Goal: Task Accomplishment & Management: Manage account settings

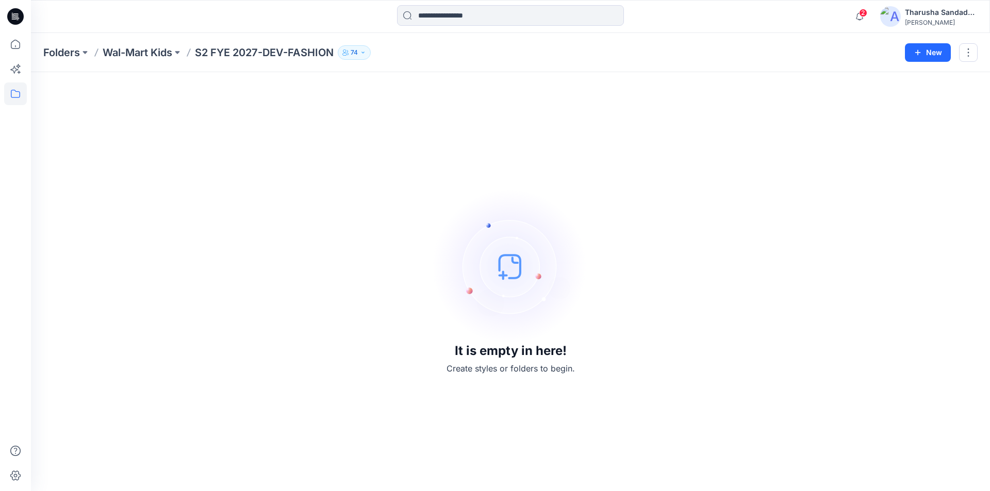
click at [16, 20] on icon at bounding box center [17, 20] width 3 height 1
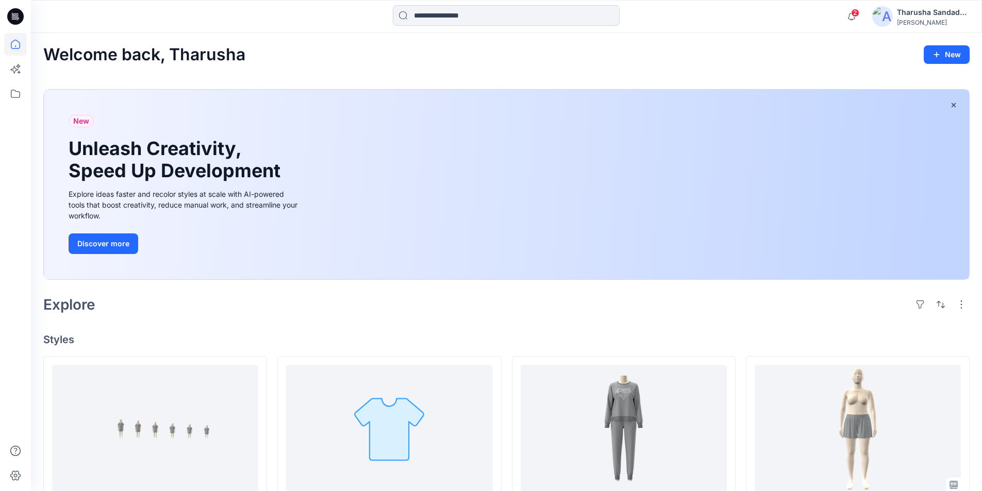
click at [431, 23] on input at bounding box center [506, 15] width 227 height 21
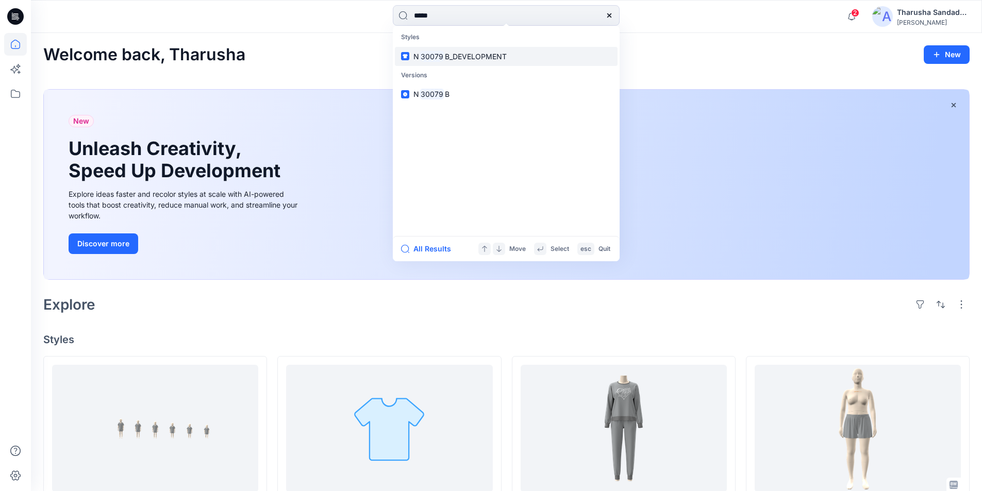
type input "*****"
click at [482, 63] on link "N 30079 B_DEVELOPMENT" at bounding box center [506, 56] width 223 height 19
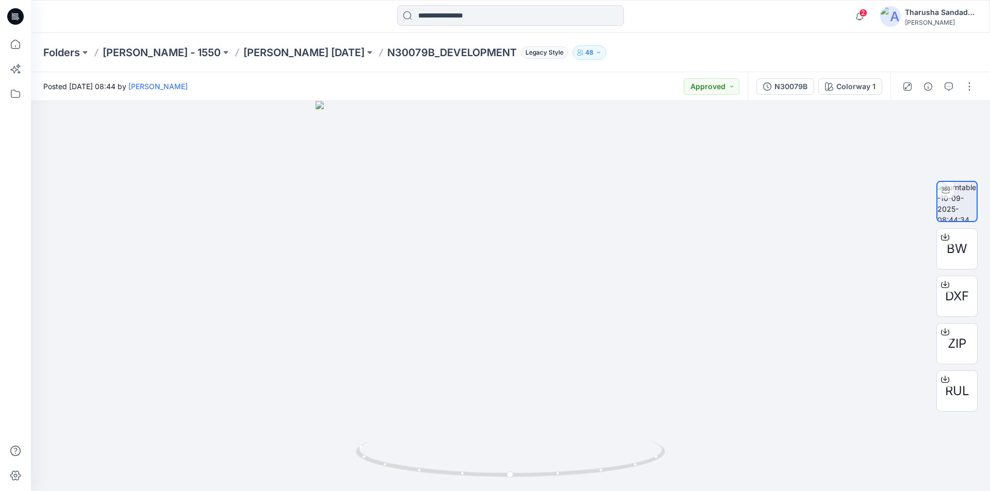
click at [20, 14] on icon at bounding box center [15, 16] width 16 height 16
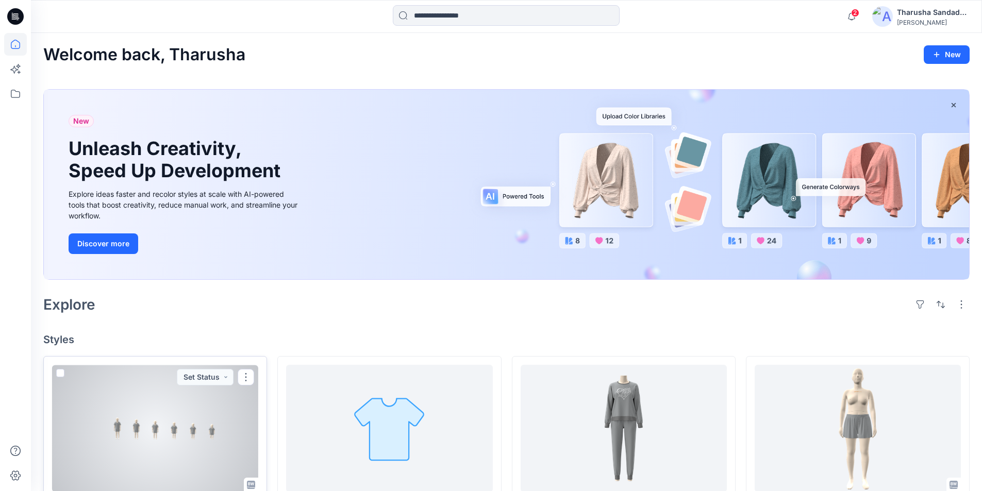
click at [129, 431] on div at bounding box center [155, 428] width 206 height 127
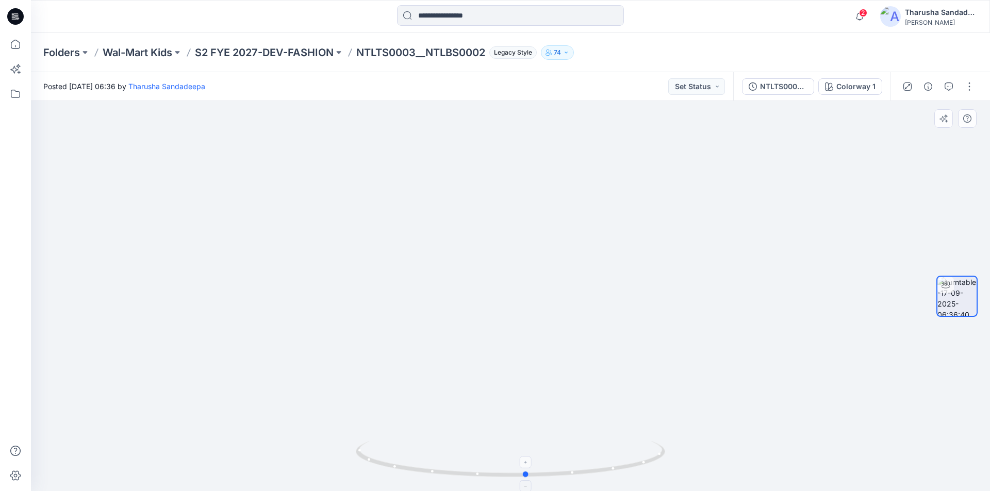
drag, startPoint x: 605, startPoint y: 467, endPoint x: 621, endPoint y: 469, distance: 16.1
click at [621, 469] on icon at bounding box center [512, 460] width 312 height 39
click at [965, 88] on button "button" at bounding box center [969, 86] width 16 height 16
click at [900, 110] on p "Edit" at bounding box center [903, 110] width 13 height 11
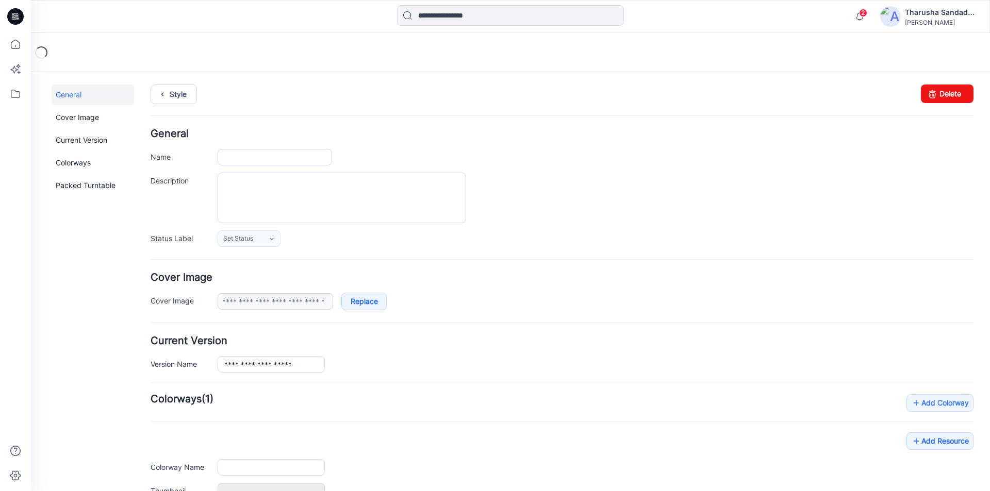
type input "**********"
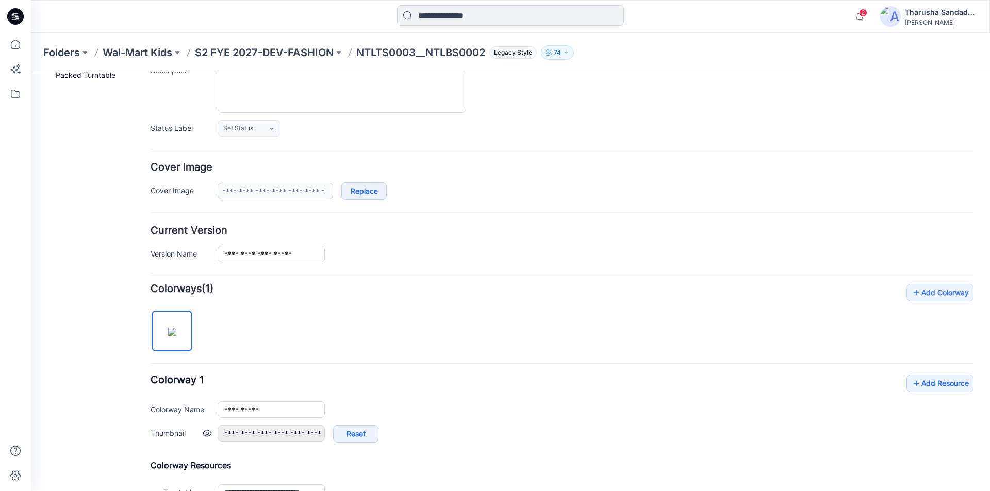
scroll to position [242, 0]
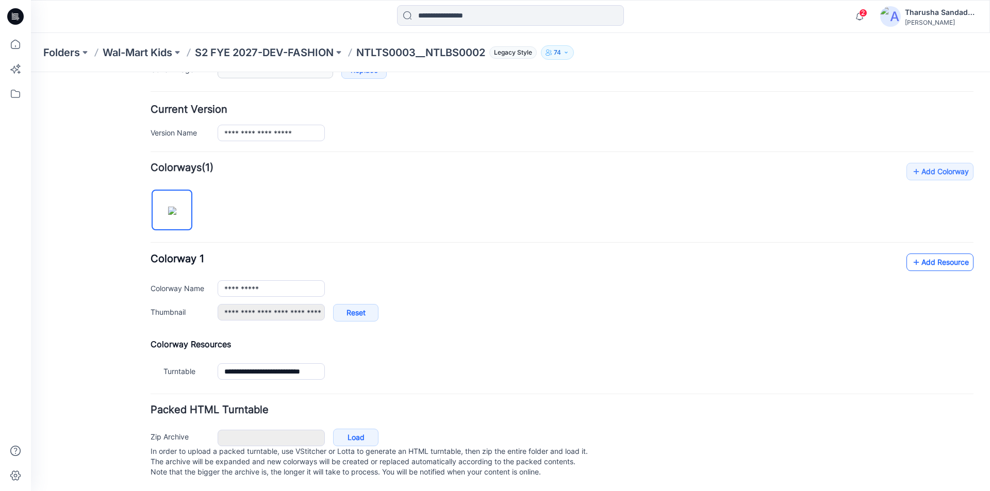
click at [917, 255] on link "Add Resource" at bounding box center [939, 263] width 67 height 18
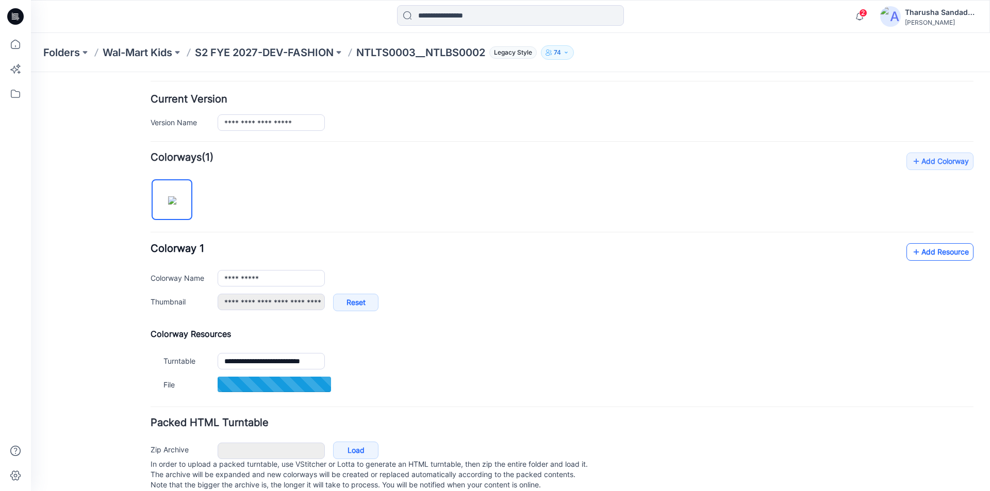
click at [948, 249] on link "Add Resource" at bounding box center [939, 252] width 67 height 18
click at [924, 254] on link "Add Resource" at bounding box center [939, 252] width 67 height 18
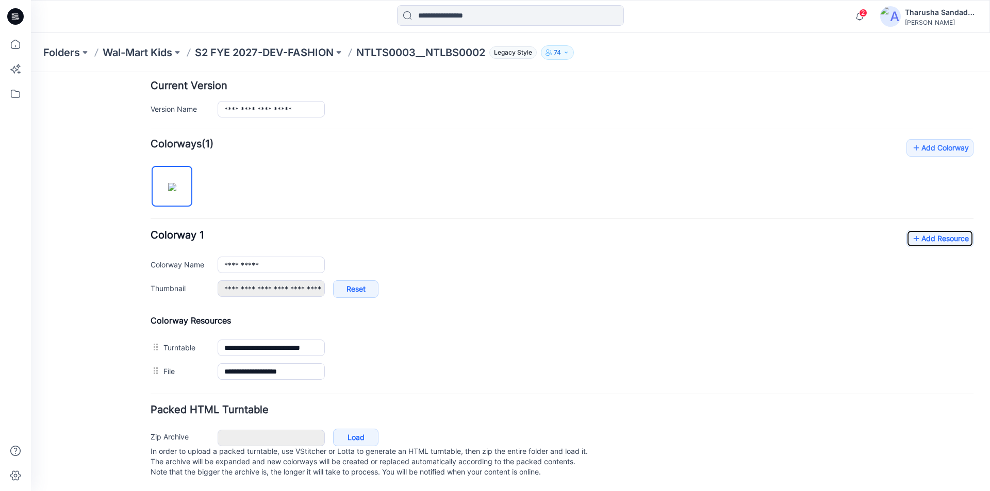
scroll to position [265, 0]
click at [932, 233] on link "Add Resource" at bounding box center [939, 239] width 67 height 18
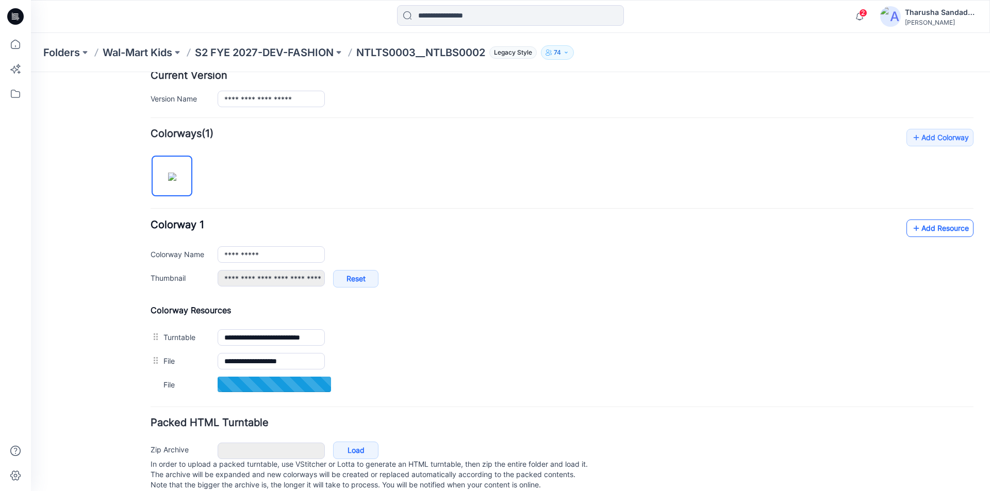
click at [919, 231] on link "Add Resource" at bounding box center [939, 229] width 67 height 18
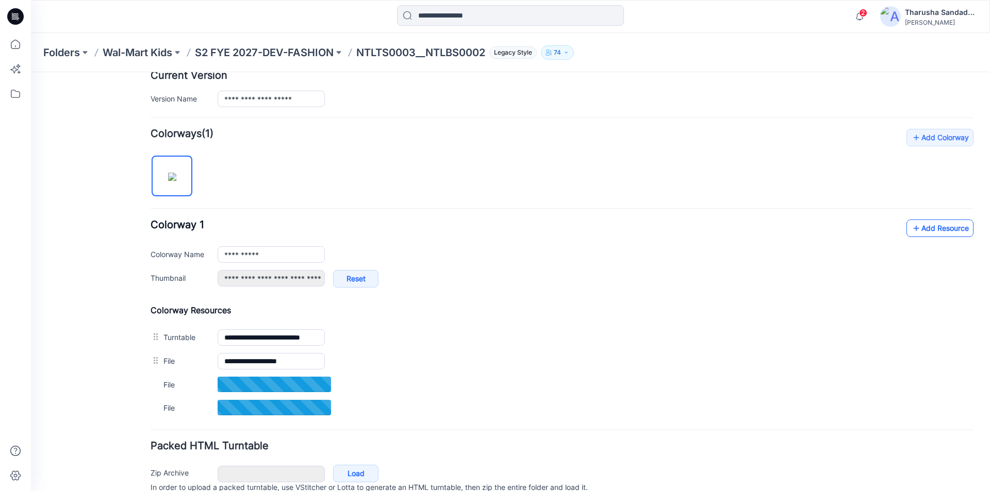
click at [943, 226] on link "Add Resource" at bounding box center [939, 229] width 67 height 18
click at [922, 227] on link "Add Resource" at bounding box center [939, 229] width 67 height 18
click at [918, 229] on link "Add Resource" at bounding box center [939, 229] width 67 height 18
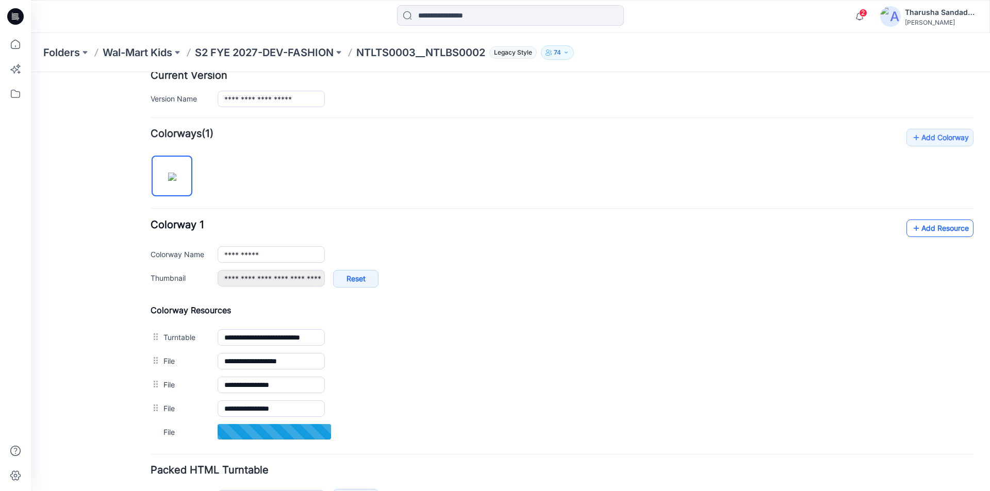
click at [935, 233] on link "Add Resource" at bounding box center [939, 229] width 67 height 18
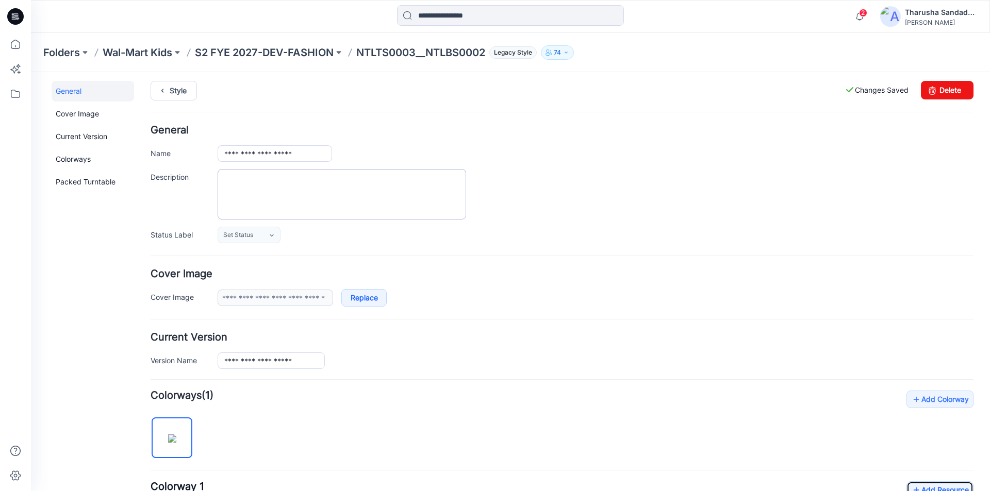
scroll to position [0, 0]
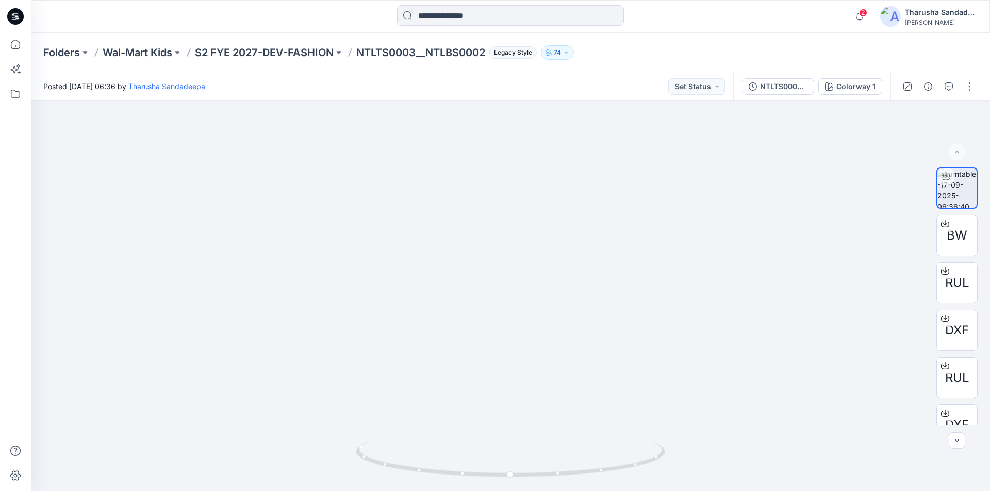
click at [15, 16] on icon at bounding box center [15, 16] width 16 height 16
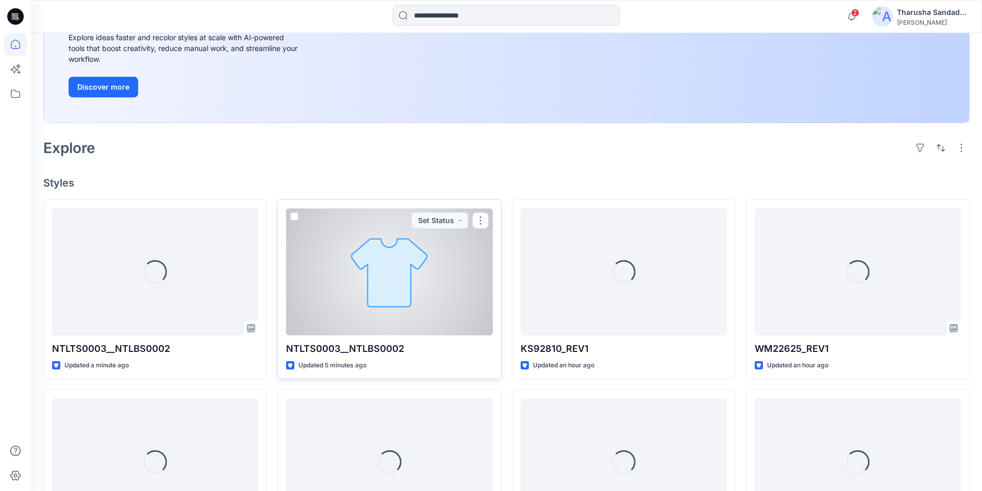
scroll to position [174, 0]
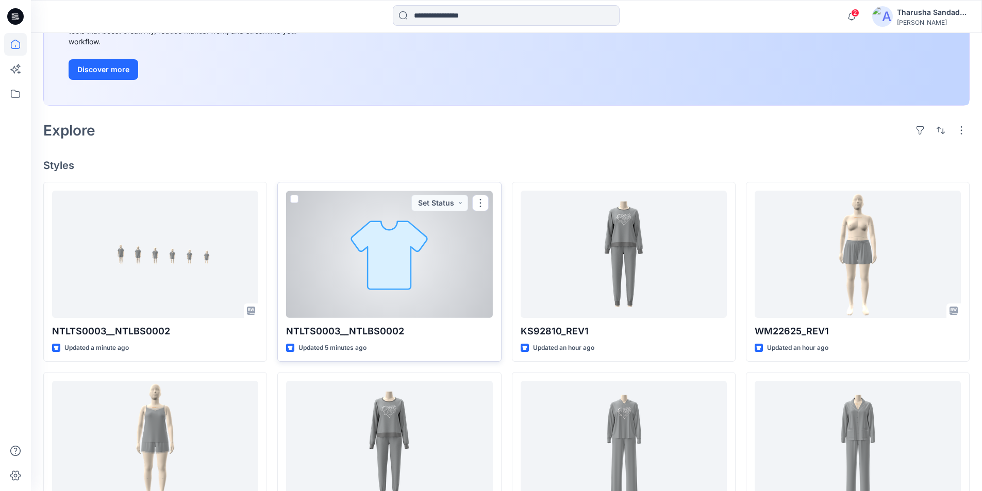
click at [364, 268] on div at bounding box center [389, 254] width 206 height 127
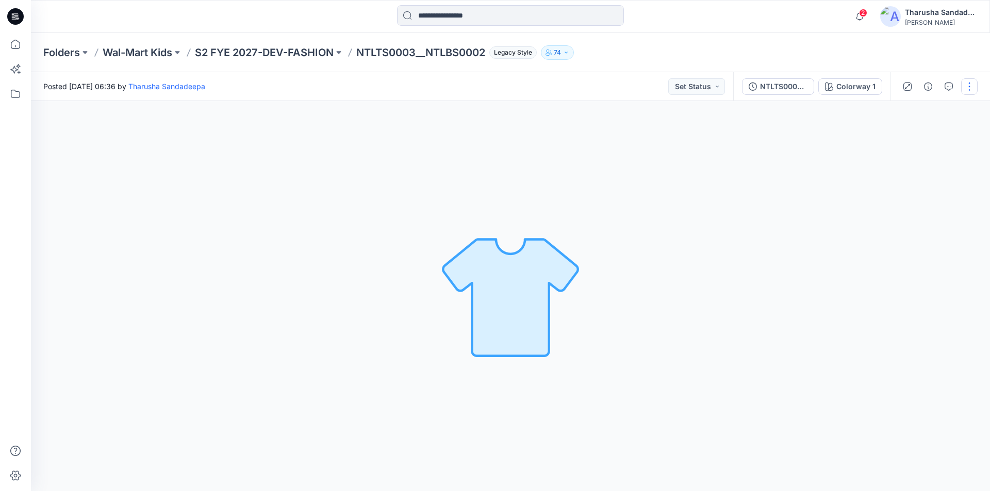
click at [967, 85] on button "button" at bounding box center [969, 86] width 16 height 16
click at [942, 107] on button "Edit" at bounding box center [925, 110] width 95 height 19
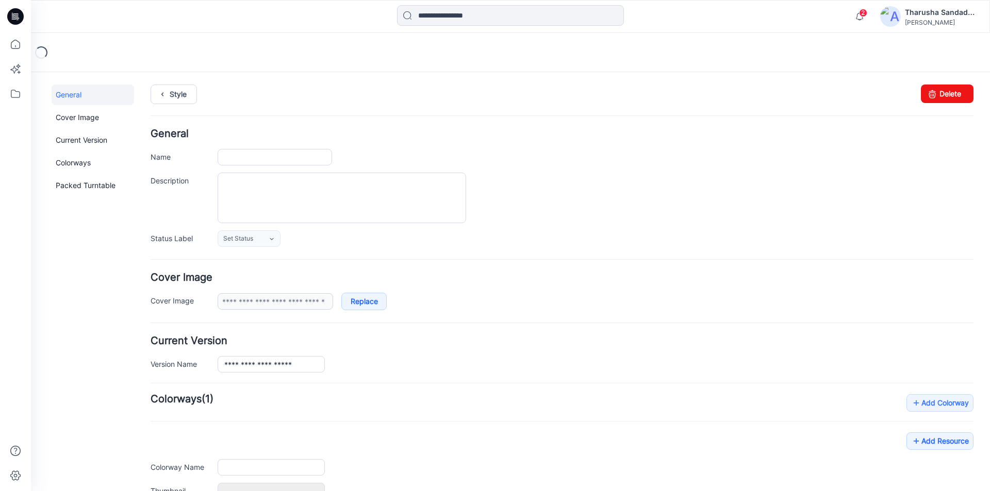
type input "**********"
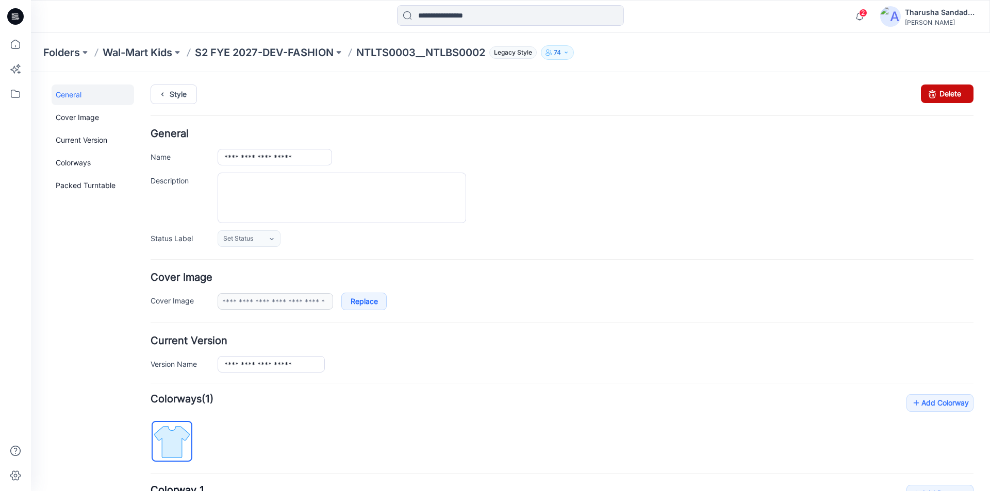
click at [938, 103] on link "Delete" at bounding box center [947, 94] width 53 height 19
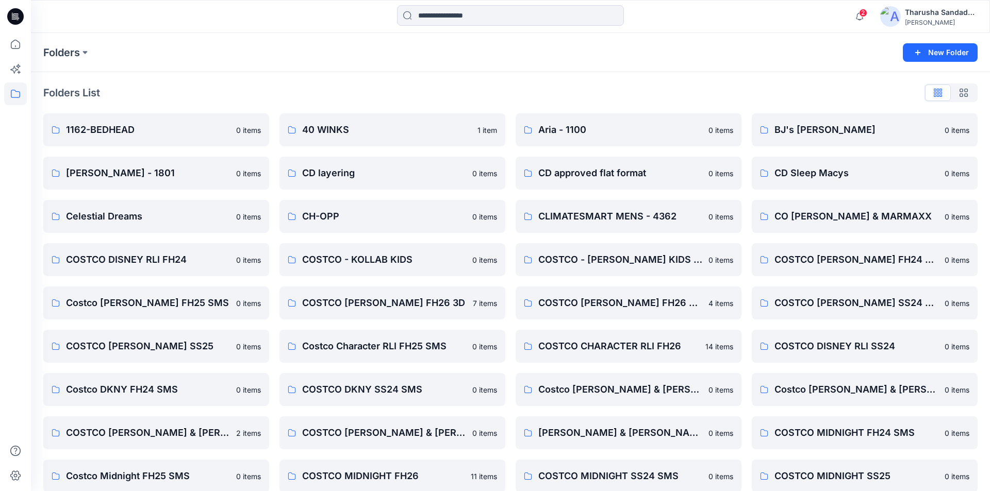
click at [18, 18] on icon at bounding box center [17, 18] width 4 height 1
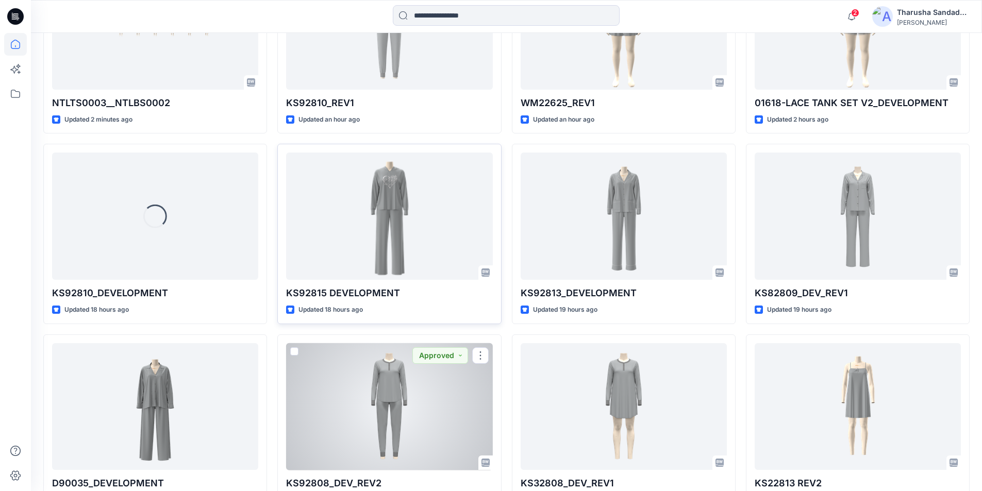
scroll to position [269, 0]
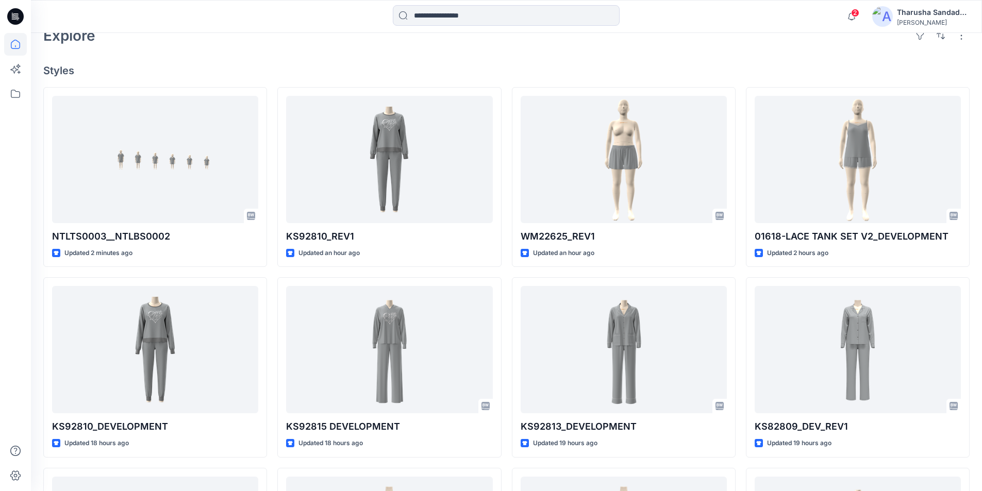
click at [189, 72] on h4 "Styles" at bounding box center [506, 70] width 926 height 12
